Goal: Navigation & Orientation: Find specific page/section

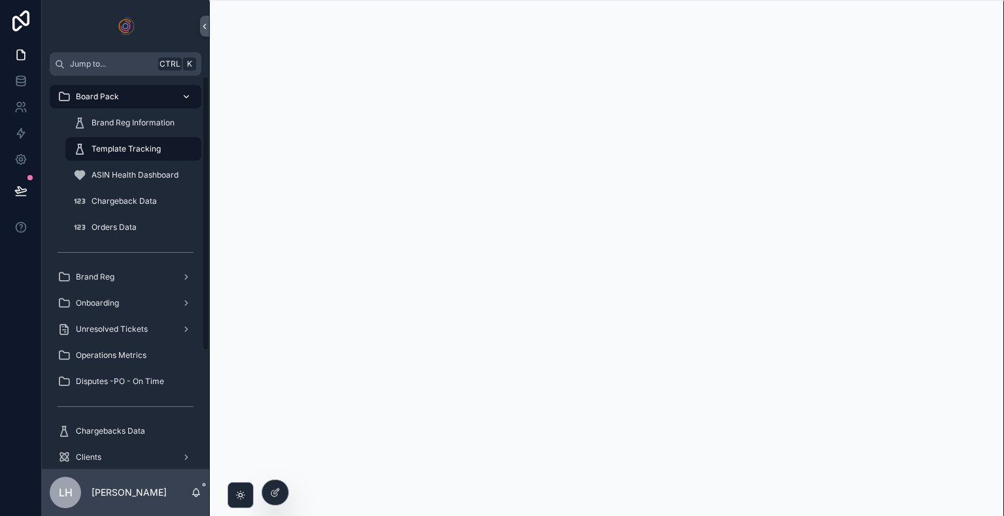
click at [186, 93] on icon "scrollable content" at bounding box center [186, 96] width 9 height 9
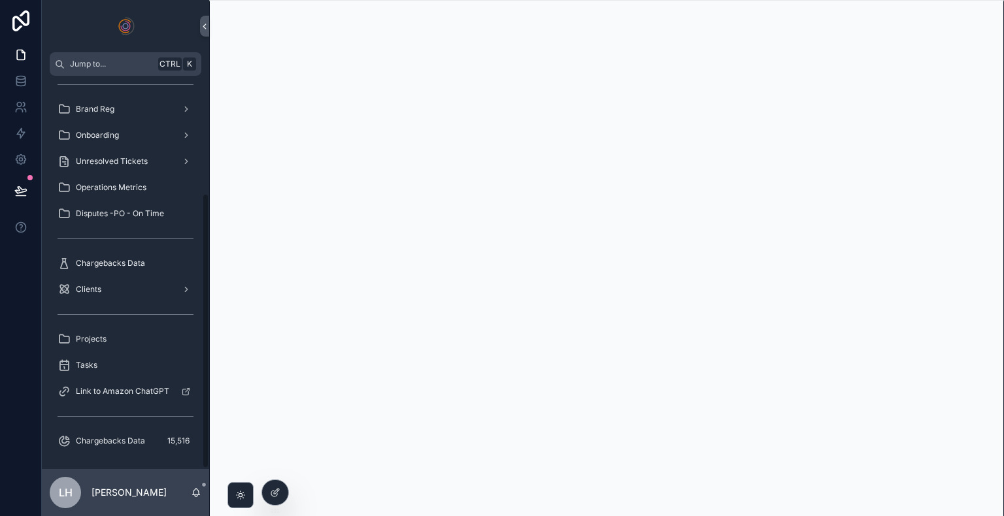
drag, startPoint x: 206, startPoint y: 92, endPoint x: 199, endPoint y: 378, distance: 286.4
click at [199, 378] on div "Board Pack Brand Reg Information Template Tracking ASIN Health Dashboard Charge…" at bounding box center [125, 273] width 167 height 394
click at [128, 151] on div "Unresolved Tickets" at bounding box center [126, 161] width 136 height 21
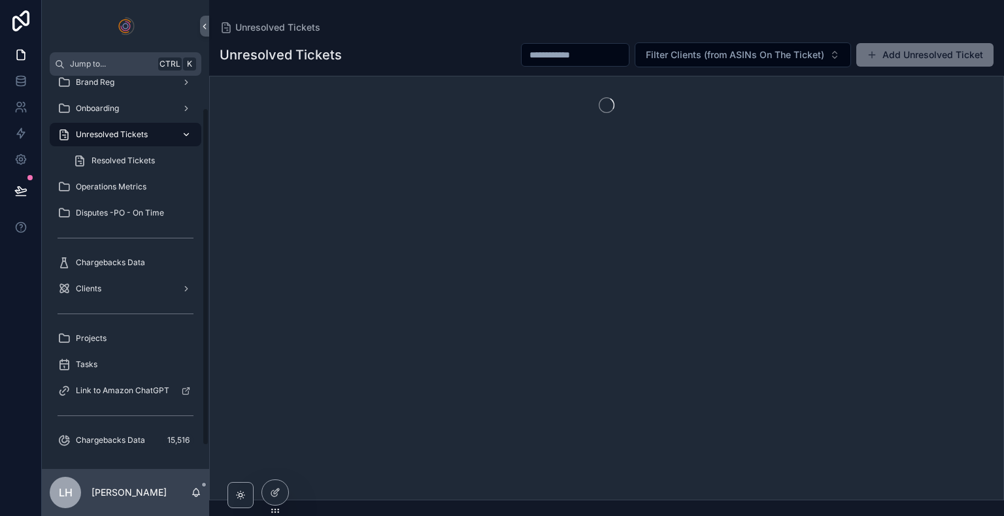
scroll to position [37, 0]
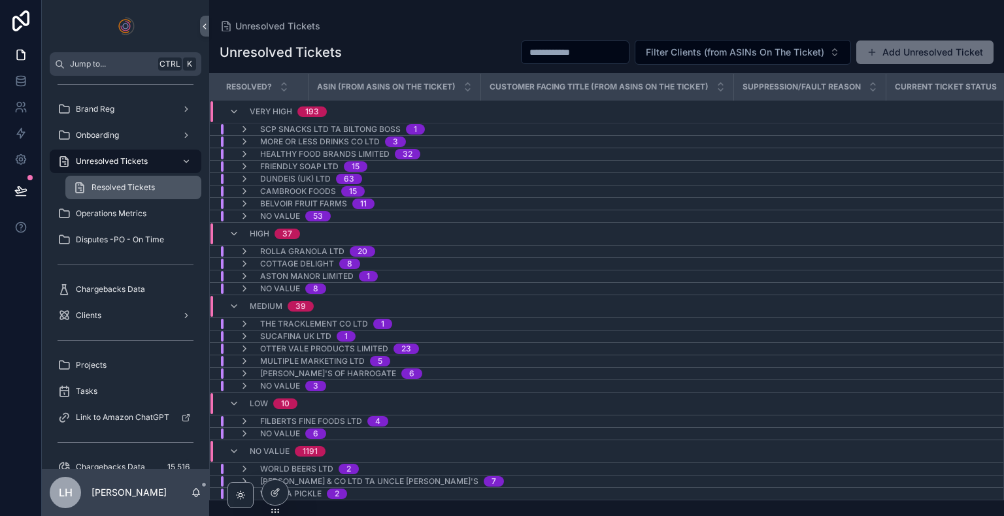
click at [143, 187] on span "Resolved Tickets" at bounding box center [123, 187] width 63 height 10
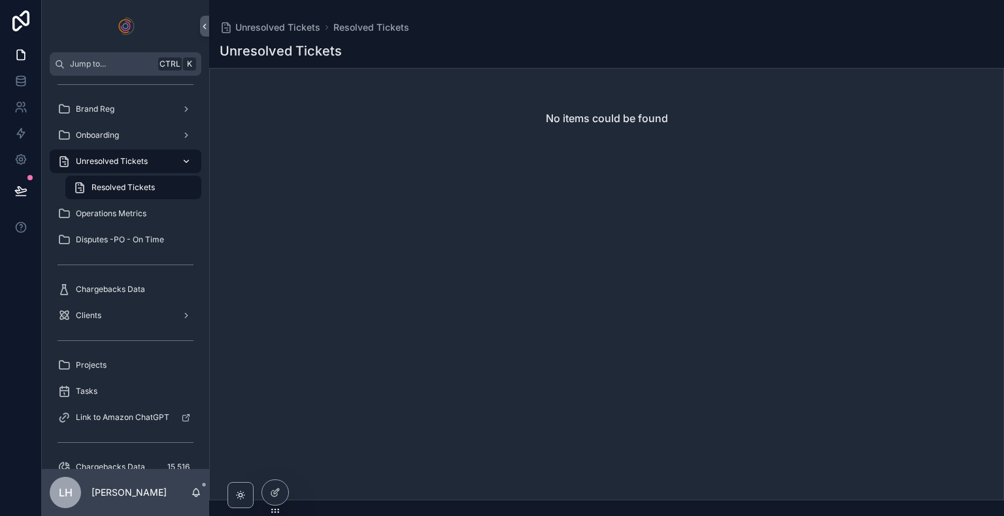
click at [139, 154] on div "Unresolved Tickets" at bounding box center [126, 161] width 136 height 21
